Goal: Use online tool/utility: Utilize a website feature to perform a specific function

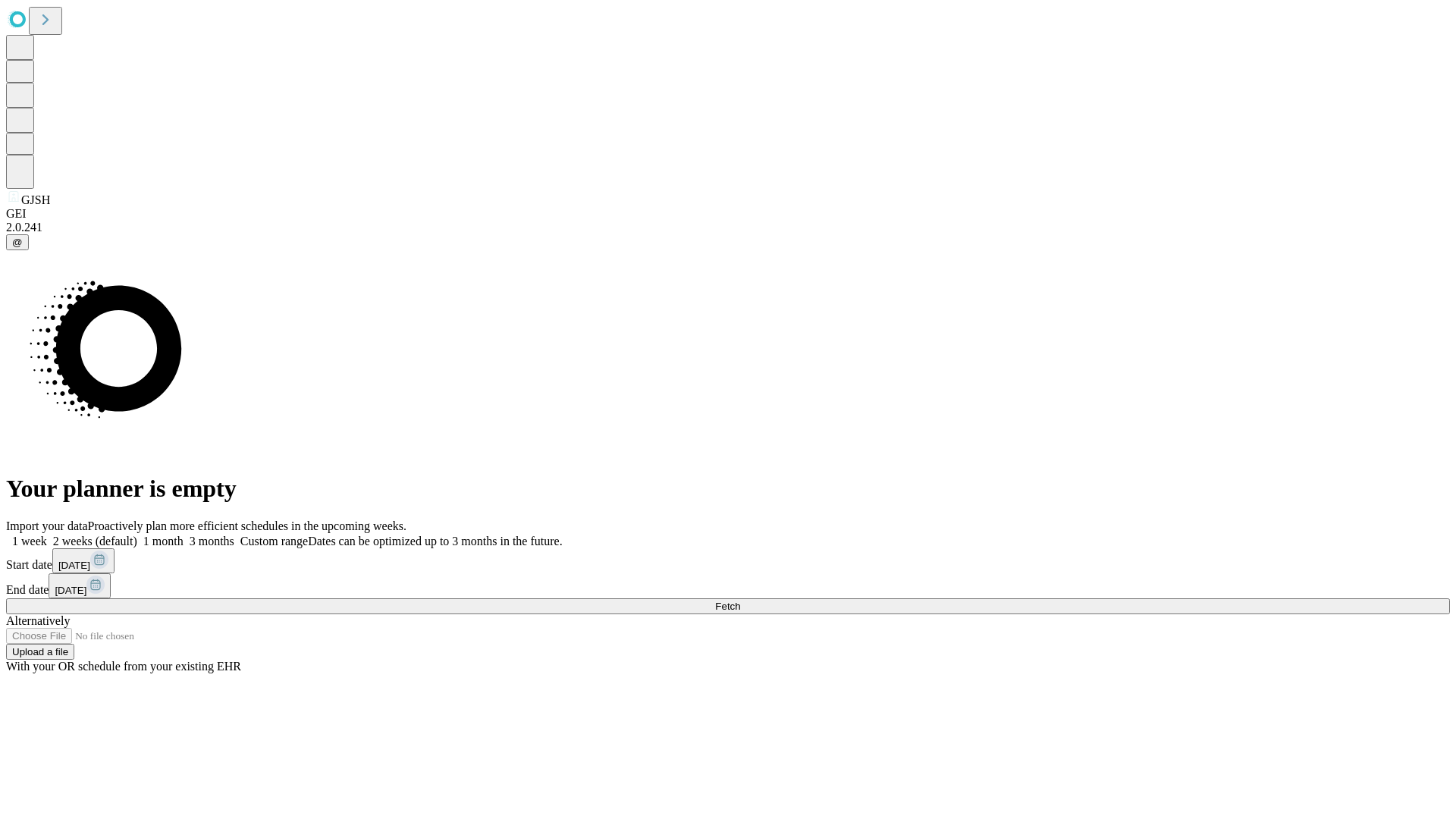
click at [740, 601] on span "Fetch" at bounding box center [727, 606] width 25 height 11
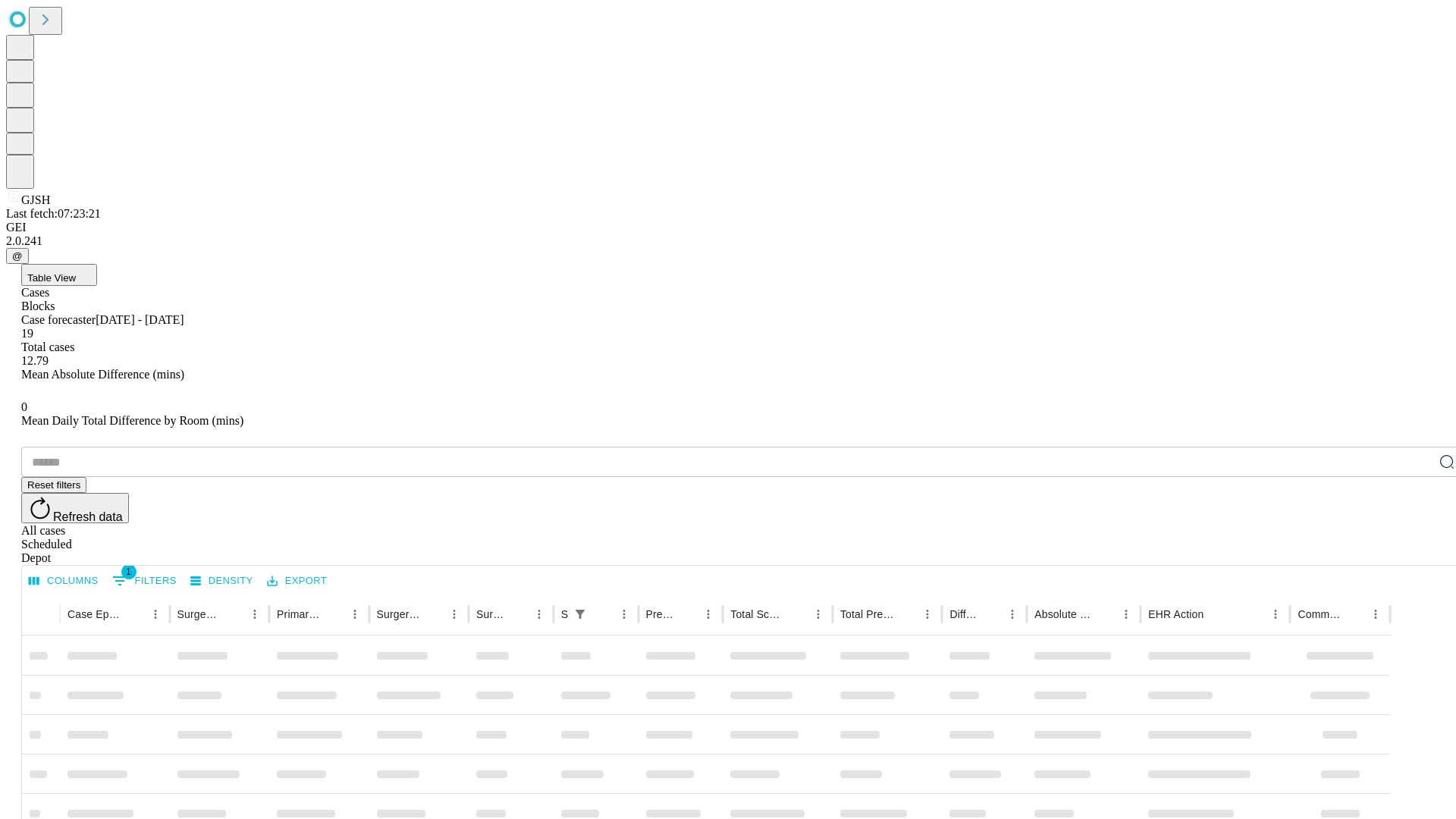
click at [76, 272] on span "Table View" at bounding box center [51, 277] width 49 height 11
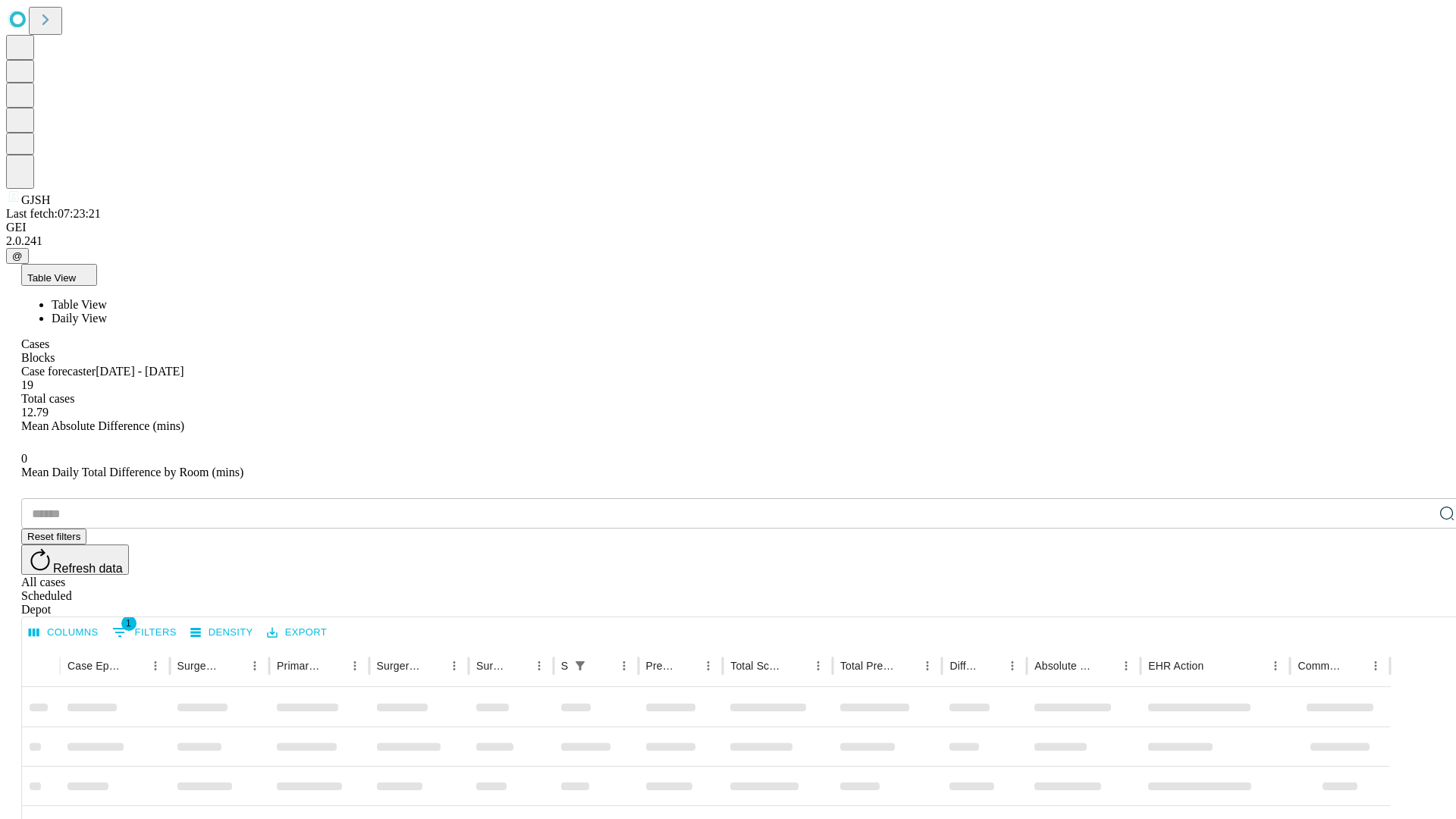
click at [107, 312] on span "Daily View" at bounding box center [79, 318] width 56 height 13
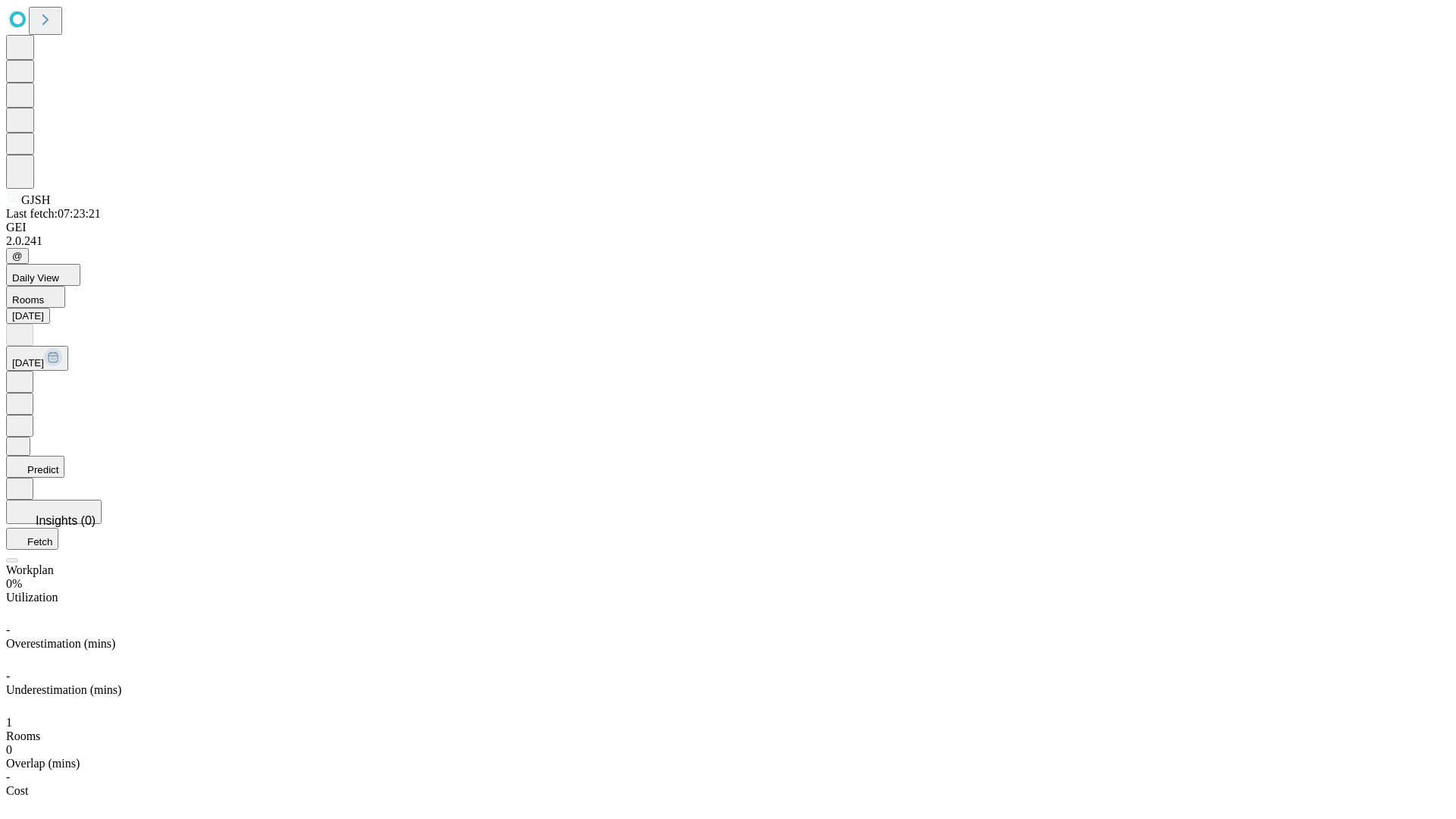
click at [64, 456] on button "Predict" at bounding box center [35, 467] width 58 height 22
